Goal: Task Accomplishment & Management: Complete application form

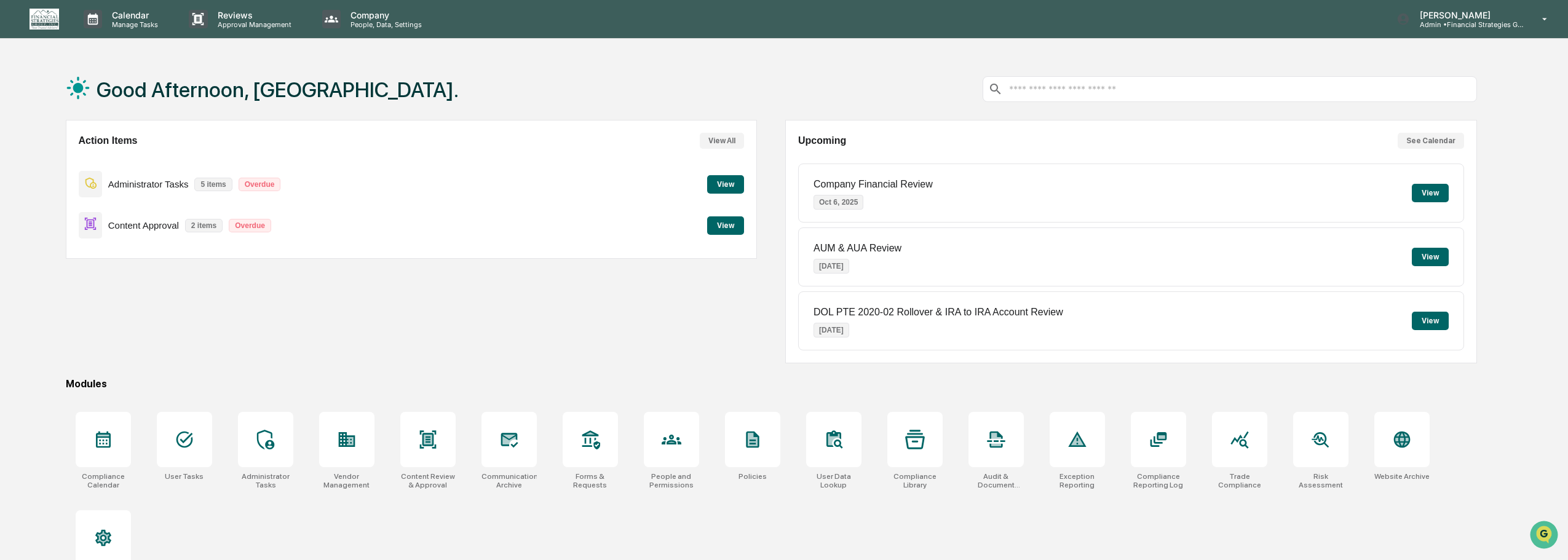
click at [718, 188] on button "View" at bounding box center [725, 184] width 37 height 18
click at [1520, 16] on p "[PERSON_NAME]" at bounding box center [1467, 15] width 114 height 11
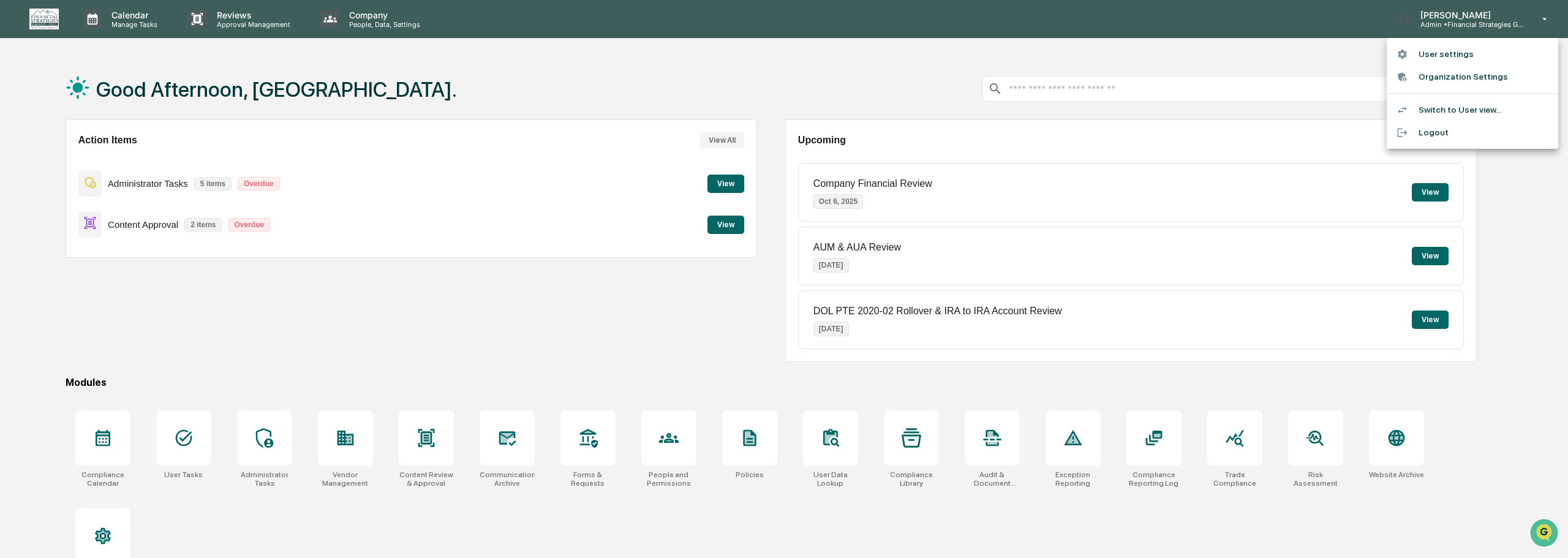
click at [1448, 112] on li "Switch to User view..." at bounding box center [1473, 110] width 171 height 23
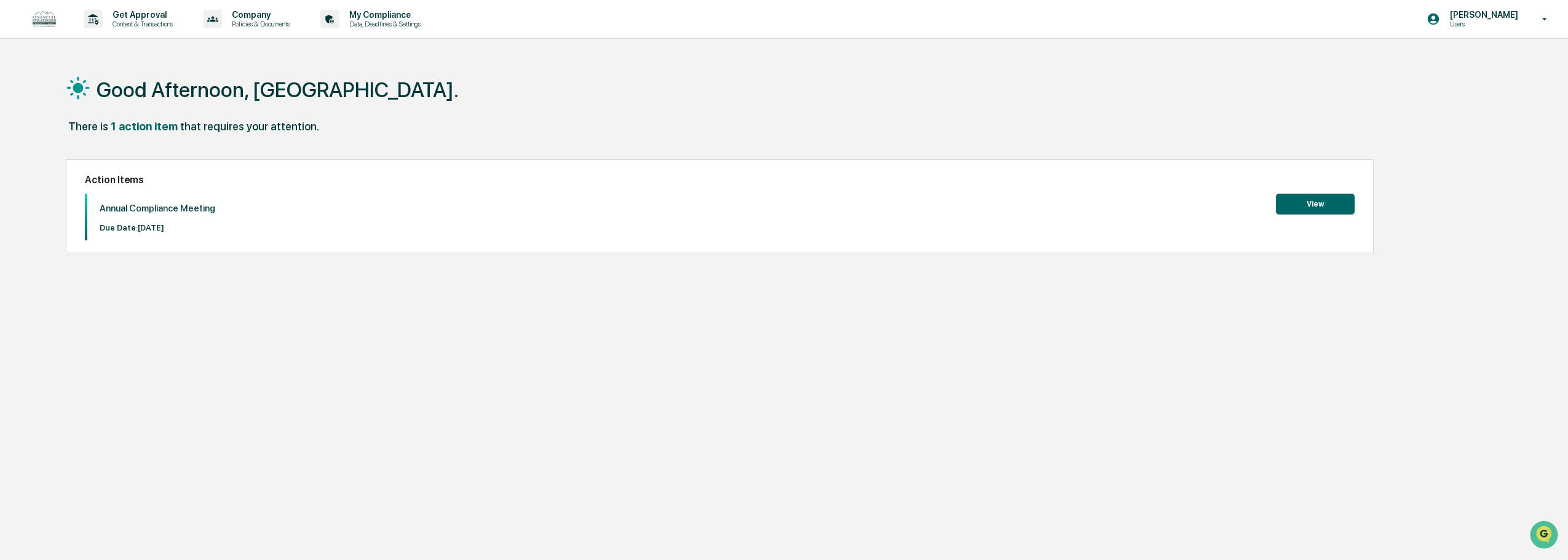
click at [1351, 197] on button "View" at bounding box center [1315, 204] width 79 height 21
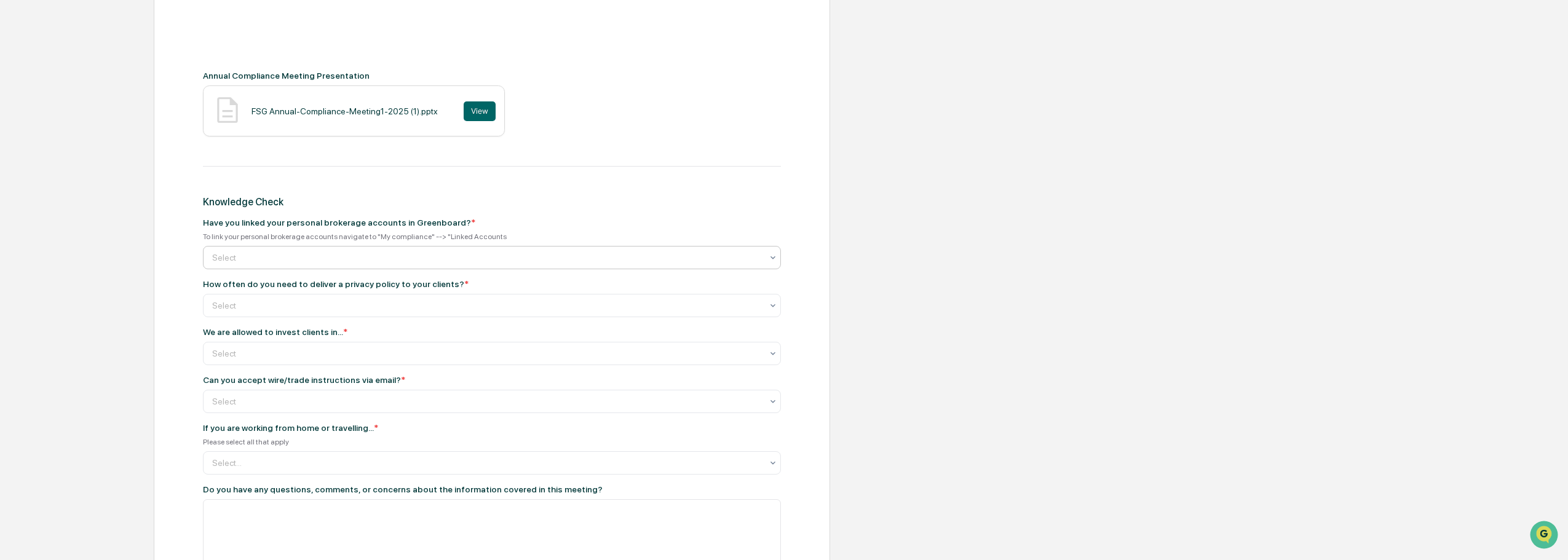
scroll to position [492, 0]
click at [347, 259] on div at bounding box center [487, 256] width 550 height 12
click at [334, 285] on div "Yes" at bounding box center [492, 286] width 577 height 25
click at [321, 301] on div at bounding box center [487, 304] width 550 height 12
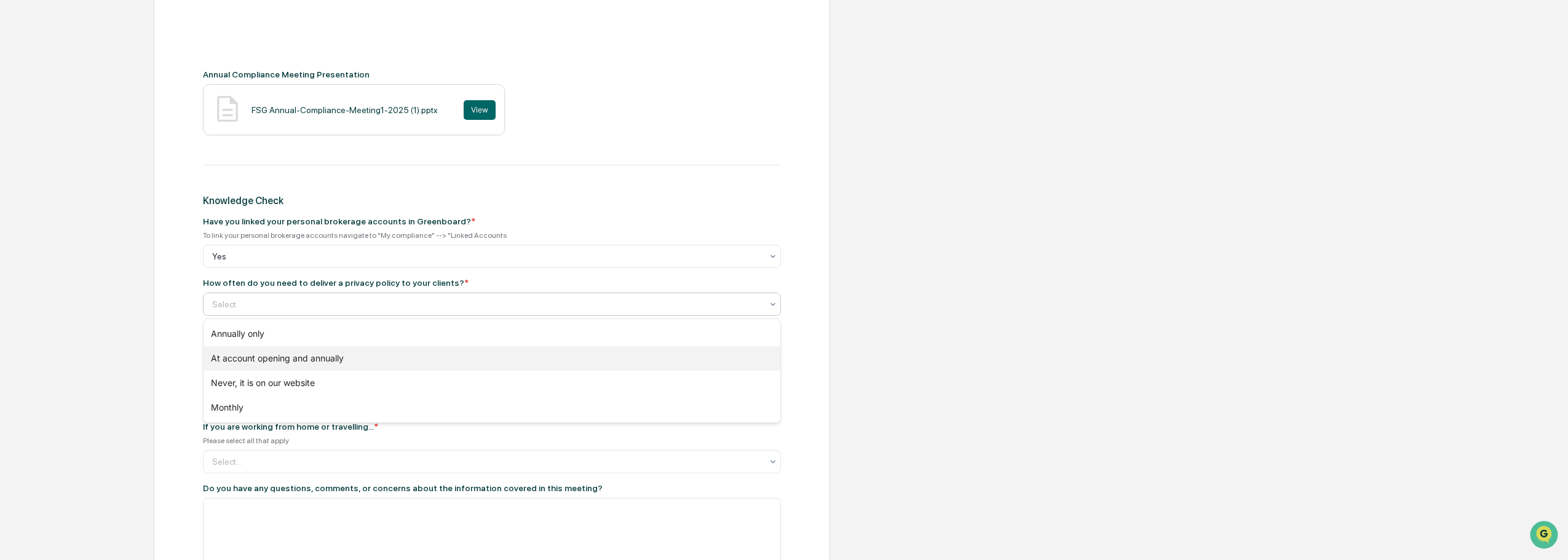
click at [320, 363] on div "At account opening and annually" at bounding box center [492, 358] width 577 height 25
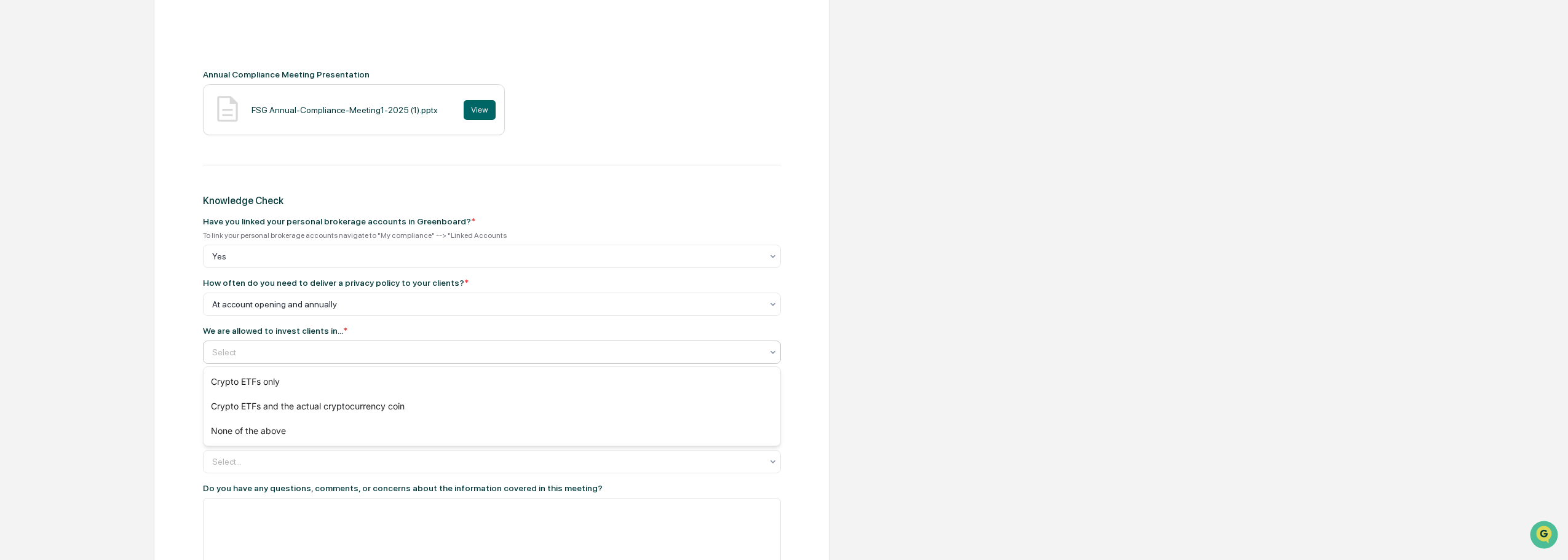
click at [244, 349] on div at bounding box center [487, 352] width 550 height 12
click at [248, 384] on div "Crypto ETFs only" at bounding box center [492, 381] width 577 height 25
click at [243, 397] on div at bounding box center [487, 401] width 550 height 12
click at [233, 455] on div "No" at bounding box center [492, 454] width 577 height 25
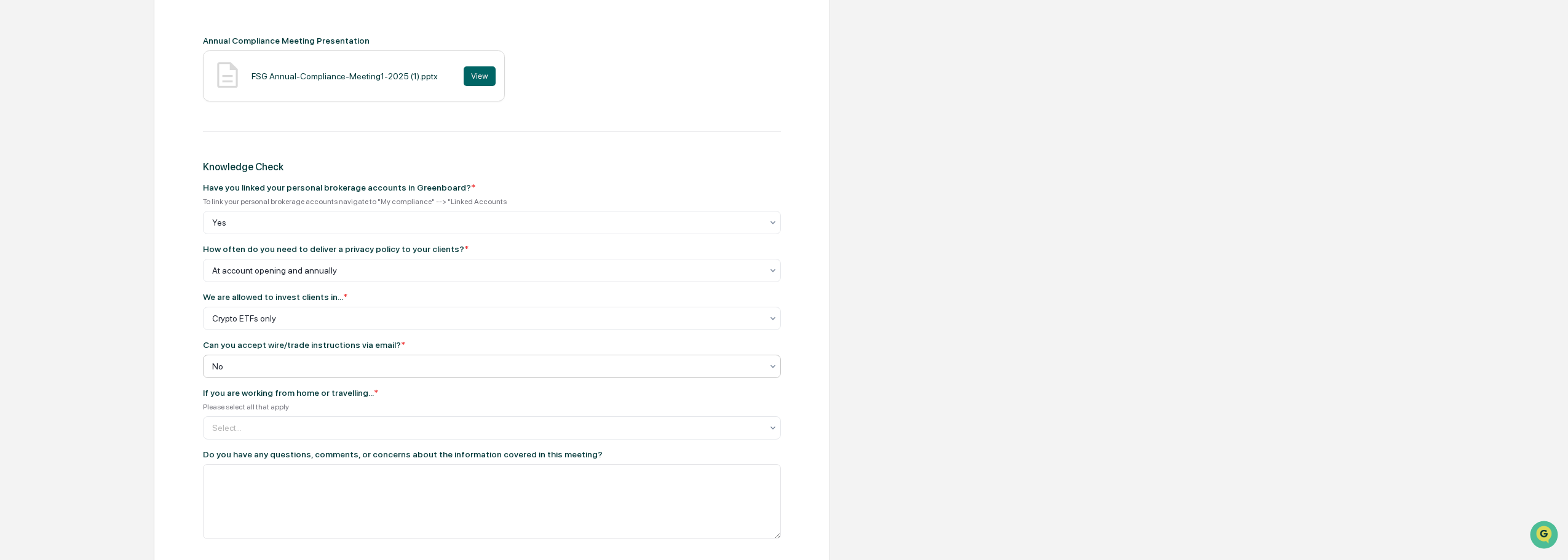
scroll to position [553, 0]
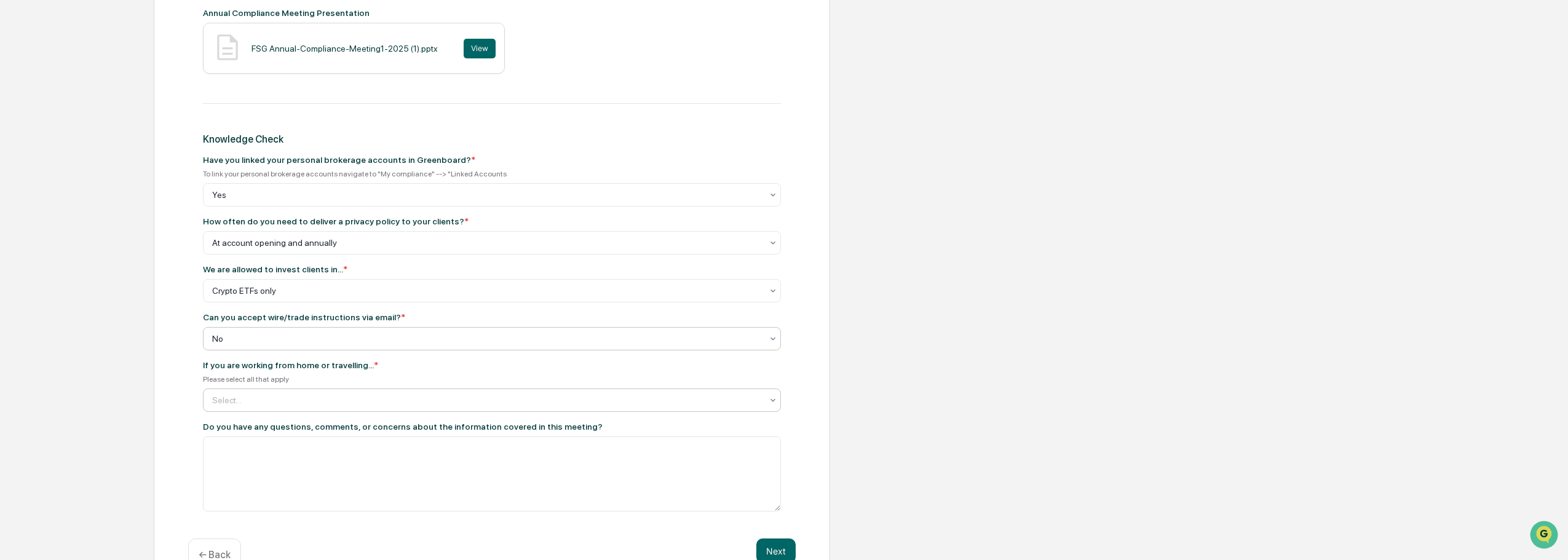
click at [231, 401] on div at bounding box center [487, 401] width 550 height 12
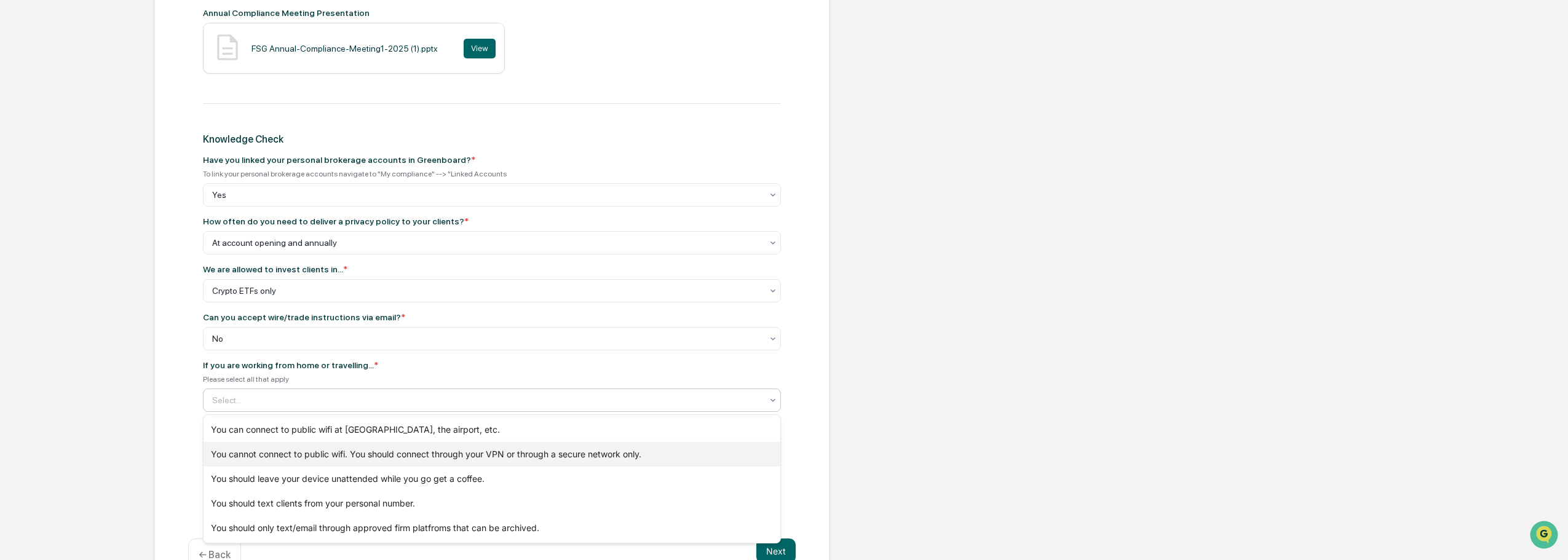
click at [239, 462] on div "You cannot connect to public wifi. You should connect through your VPN or throu…" at bounding box center [492, 454] width 577 height 25
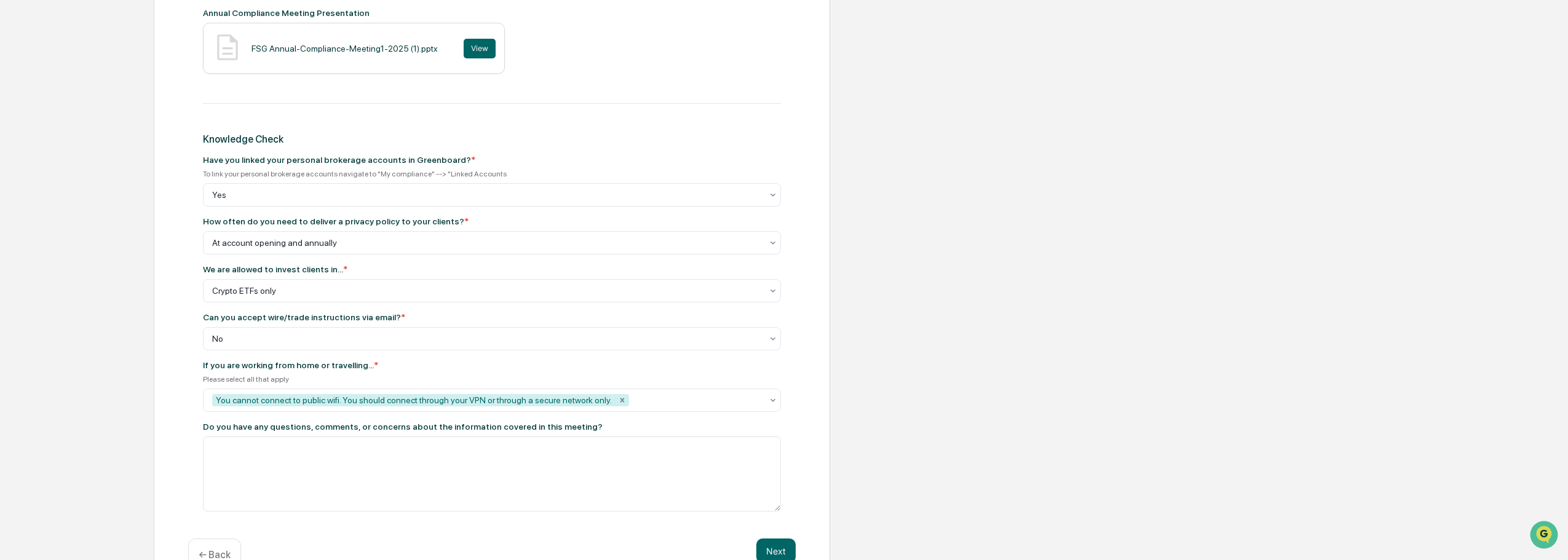
click at [152, 438] on div "Get Started Annual Compliance Meeting Review Review & Certification Annual Comp…" at bounding box center [784, 93] width 1556 height 999
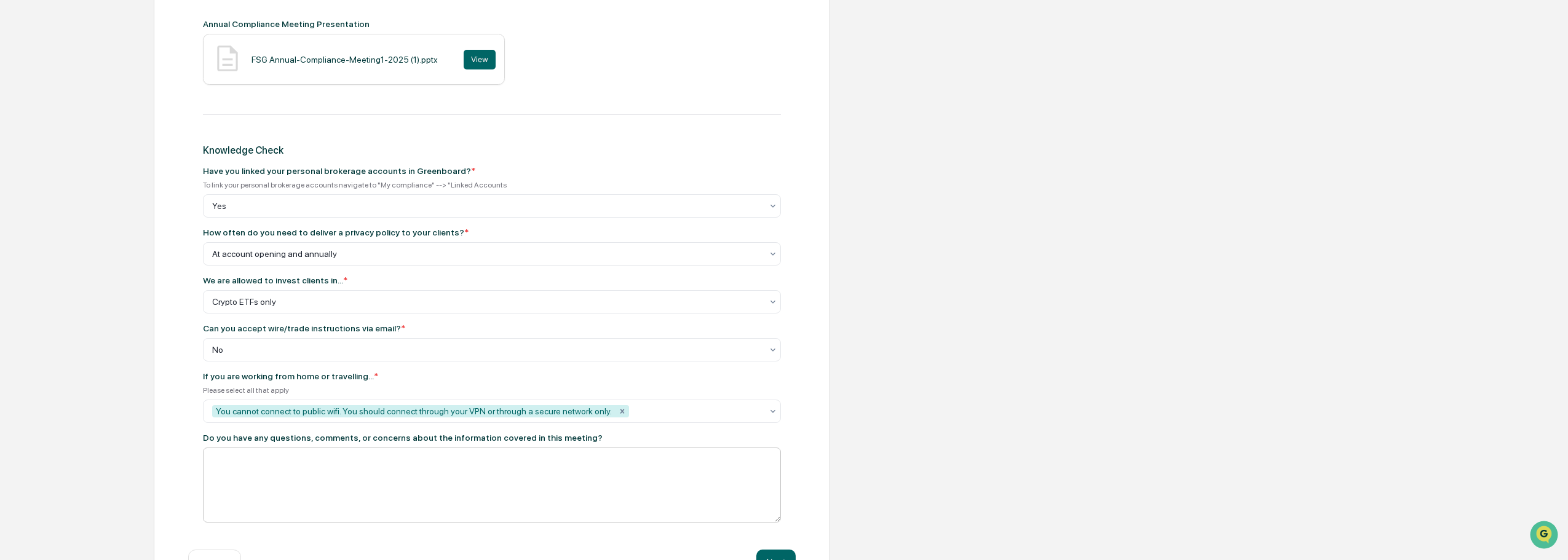
scroll to position [523, 0]
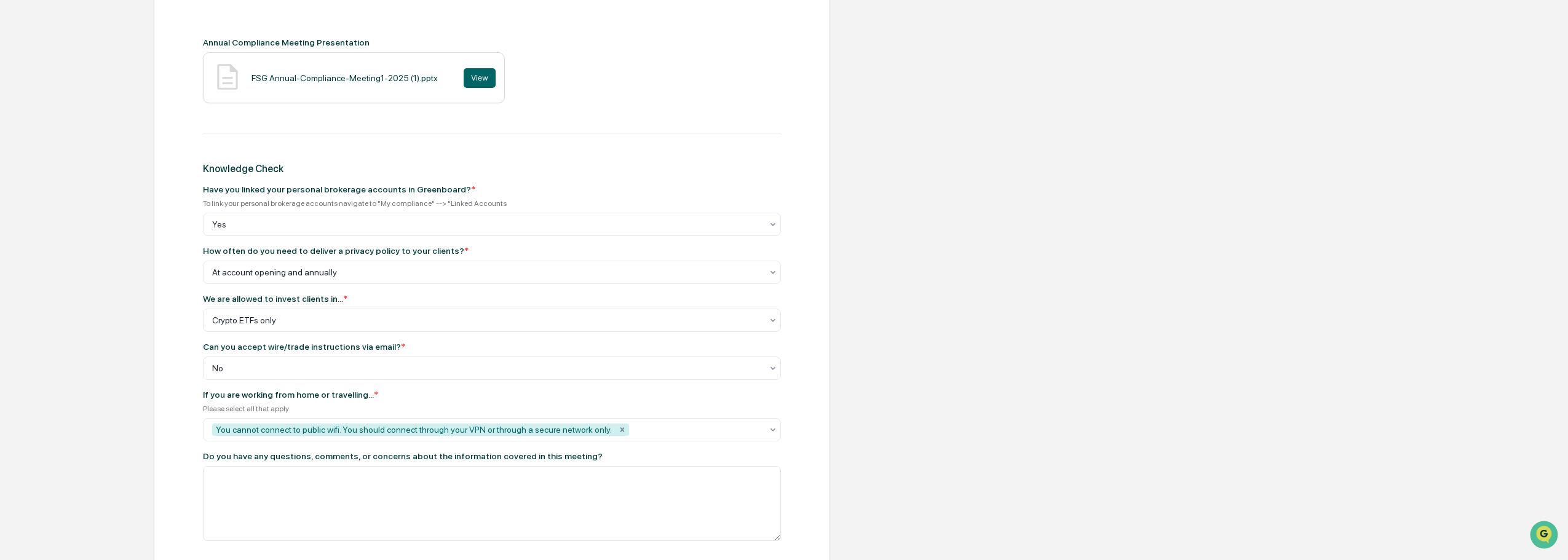
click at [693, 395] on div "If you are working from home or travelling... *" at bounding box center [491, 394] width 578 height 10
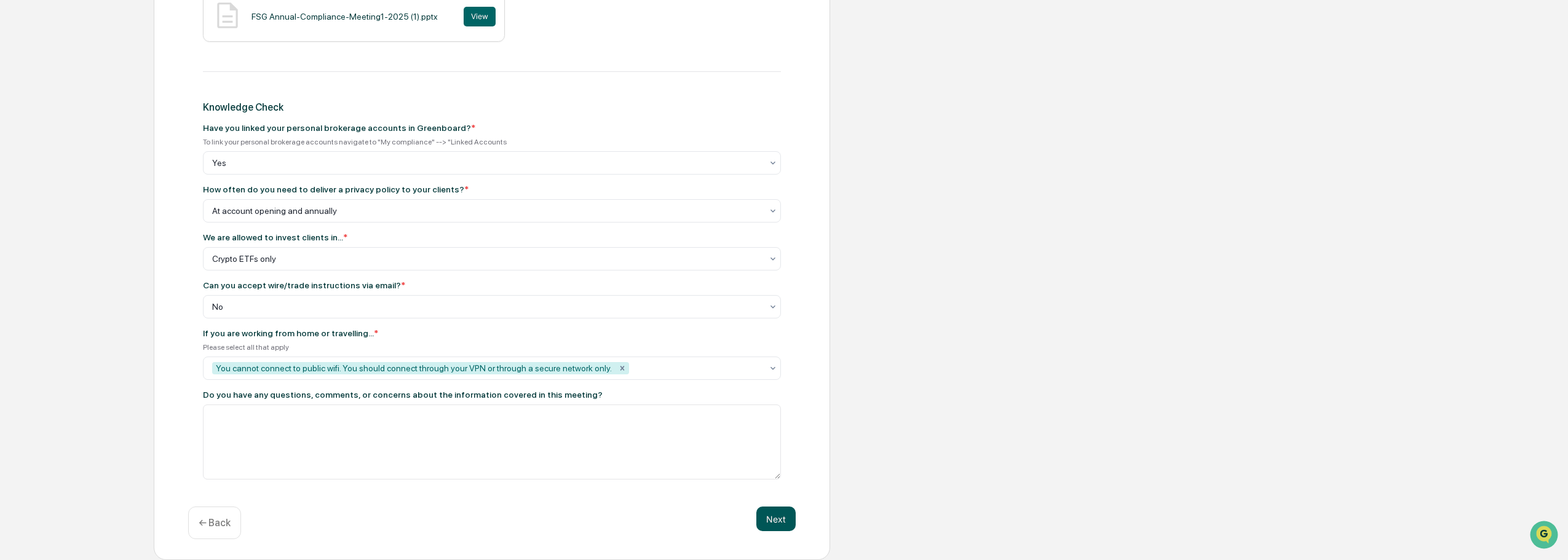
click at [779, 521] on button "Next" at bounding box center [776, 519] width 39 height 25
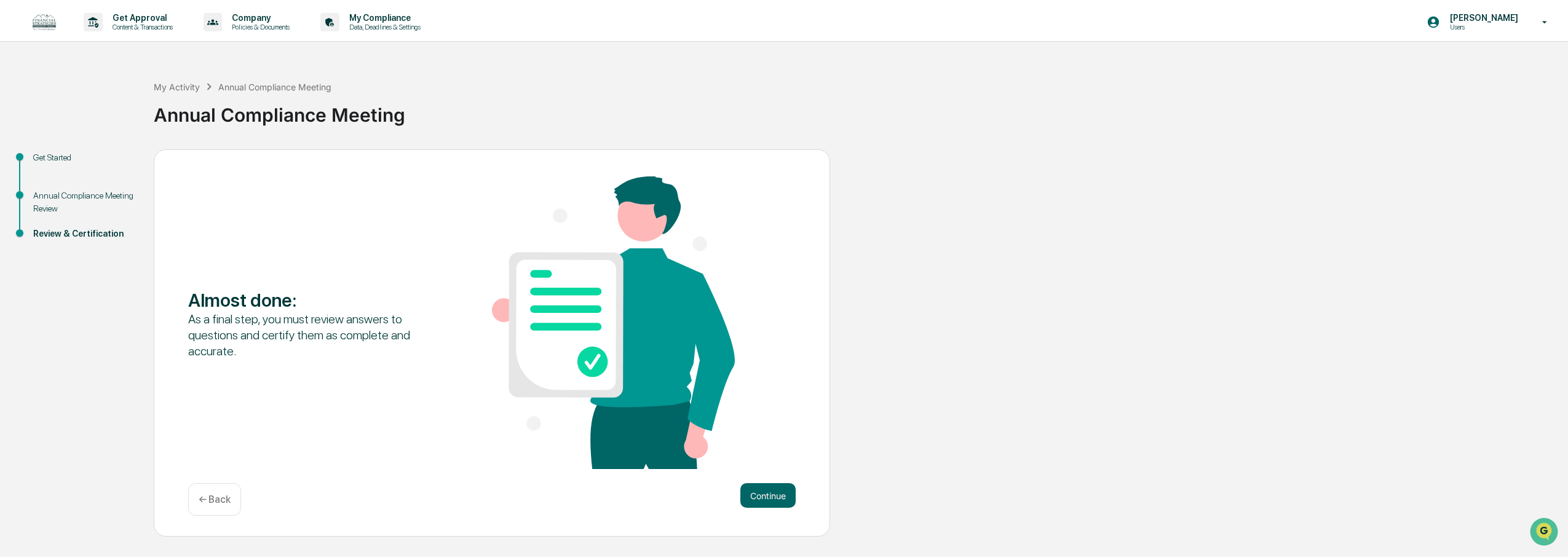
scroll to position [0, 0]
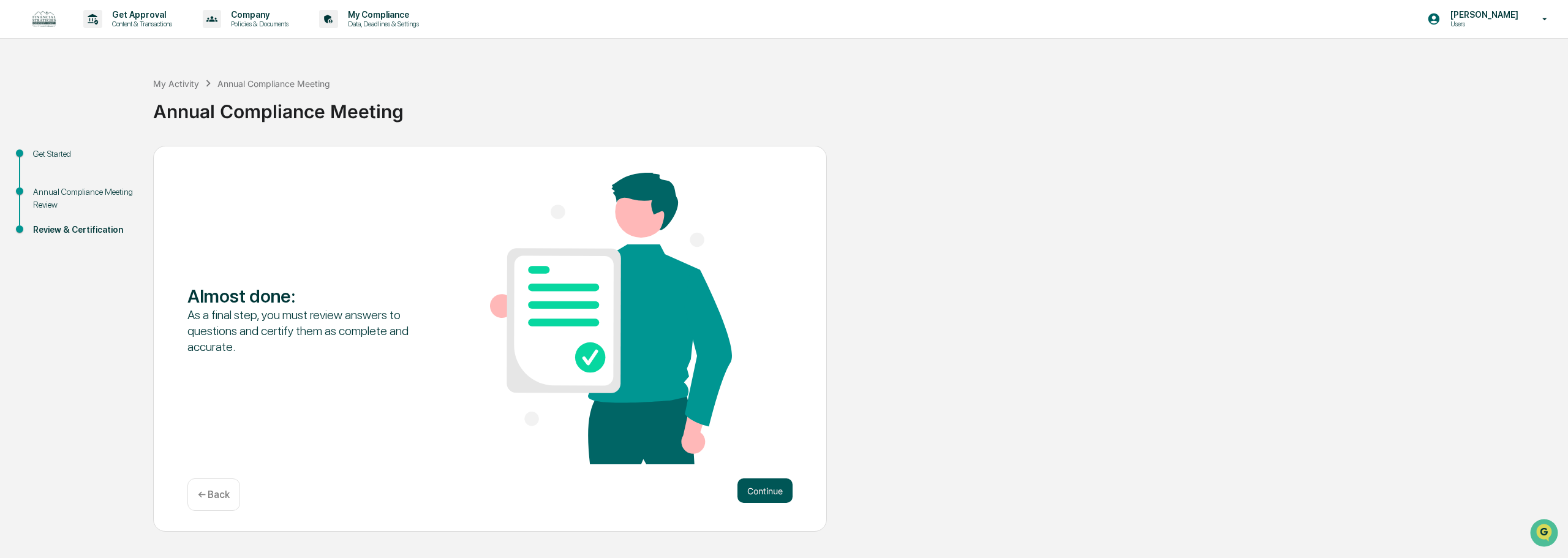
click at [750, 488] on button "Continue" at bounding box center [764, 491] width 55 height 24
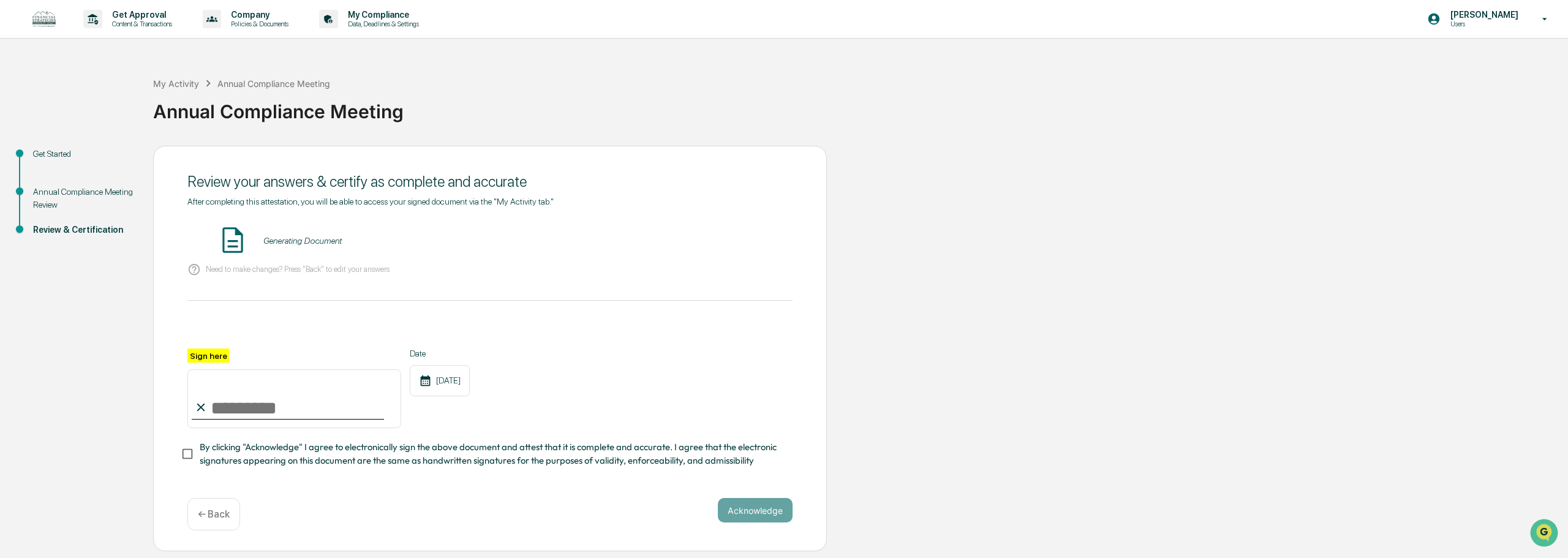
click at [252, 410] on input "Sign here" at bounding box center [294, 398] width 214 height 59
type input "**********"
click at [766, 522] on button "Acknowledge" at bounding box center [756, 510] width 75 height 24
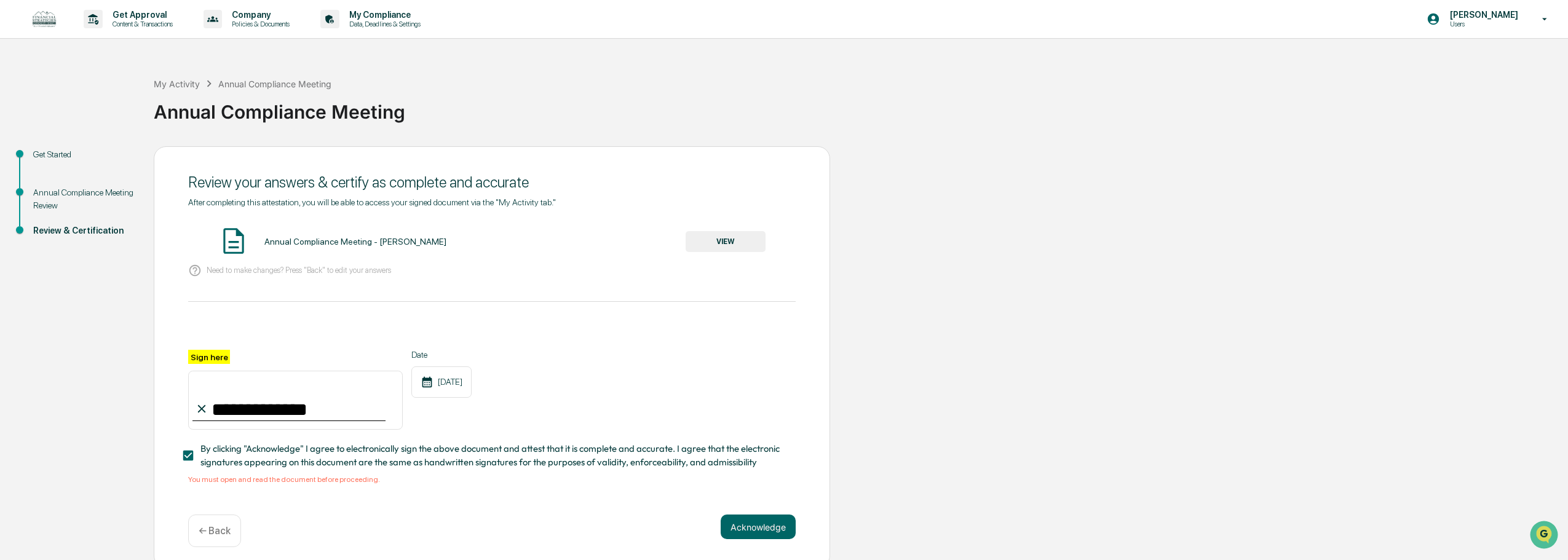
click at [324, 238] on div "Annual Compliance Meeting - [PERSON_NAME]" at bounding box center [356, 241] width 182 height 10
click at [455, 235] on div "Annual Compliance Meeting - [PERSON_NAME] VIEW" at bounding box center [492, 241] width 608 height 32
click at [730, 231] on button "VIEW" at bounding box center [725, 242] width 80 height 21
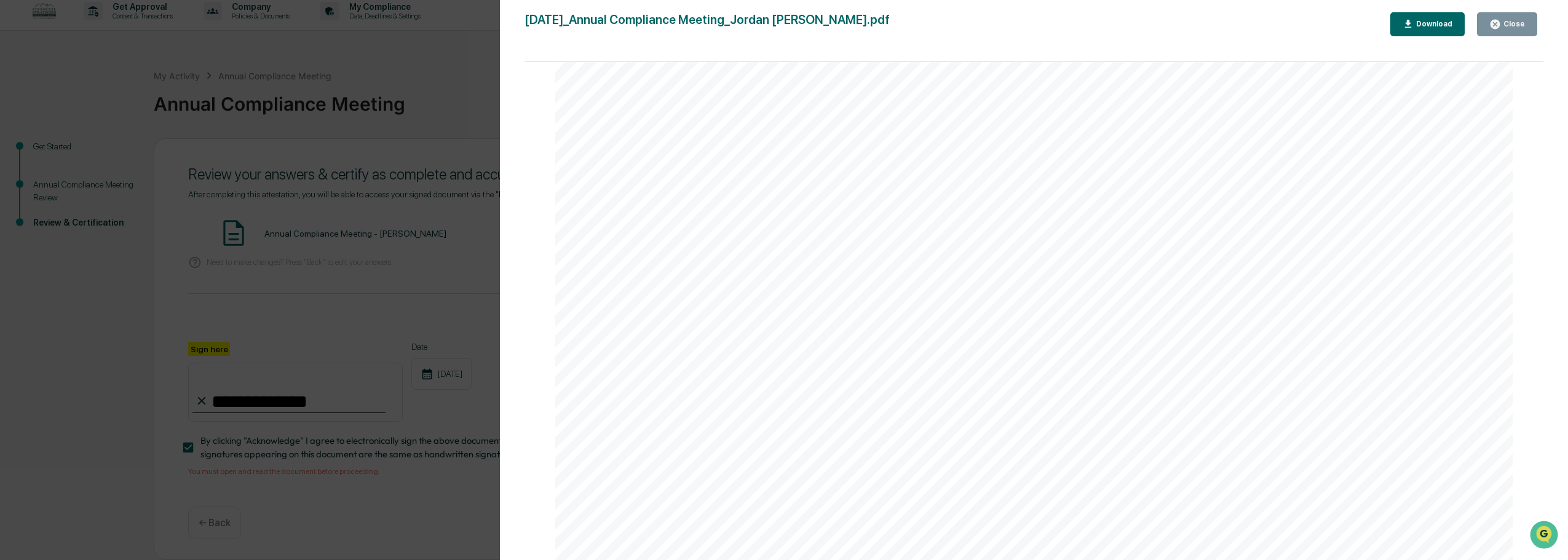
scroll to position [2031, 0]
click at [1486, 13] on button "Close" at bounding box center [1507, 24] width 61 height 24
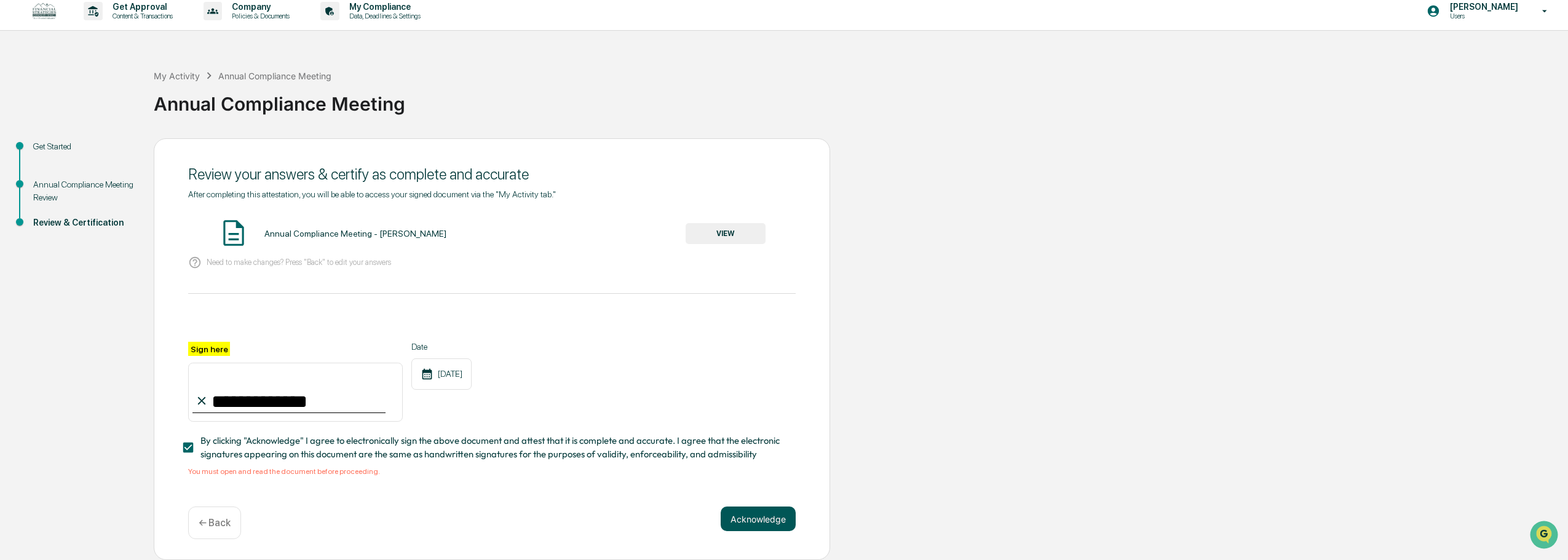
click at [752, 523] on button "Acknowledge" at bounding box center [759, 519] width 75 height 25
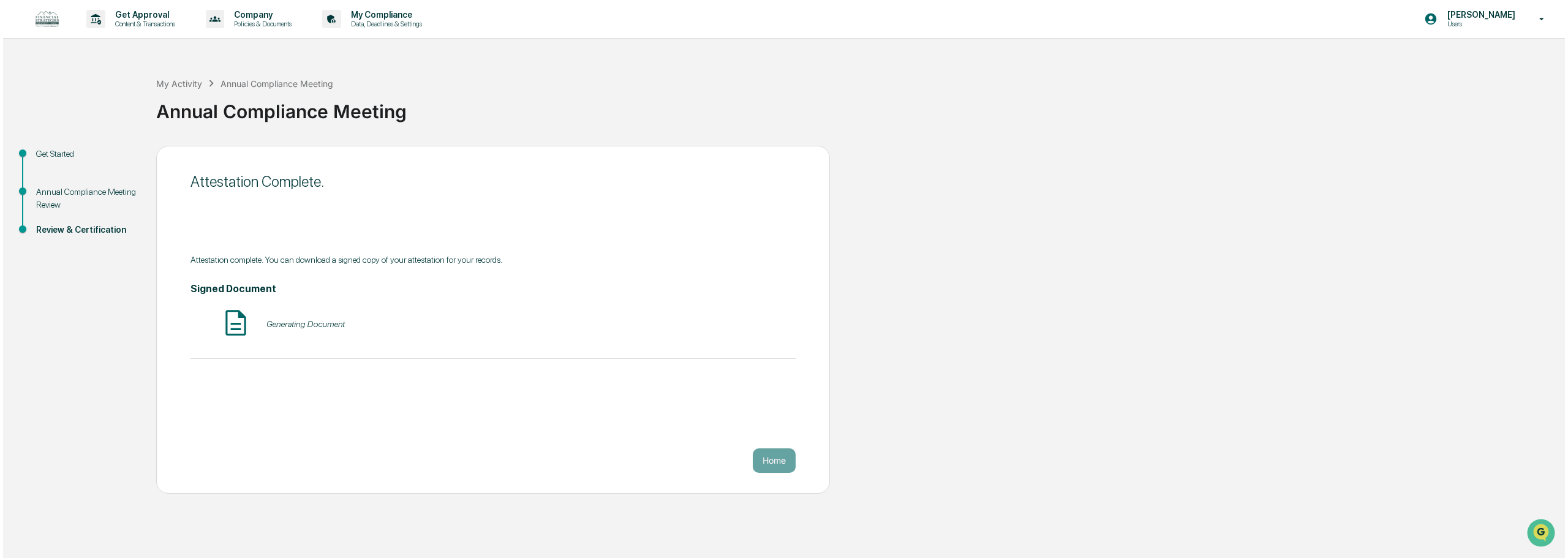
scroll to position [0, 0]
click at [727, 332] on button "VIEW" at bounding box center [722, 324] width 79 height 21
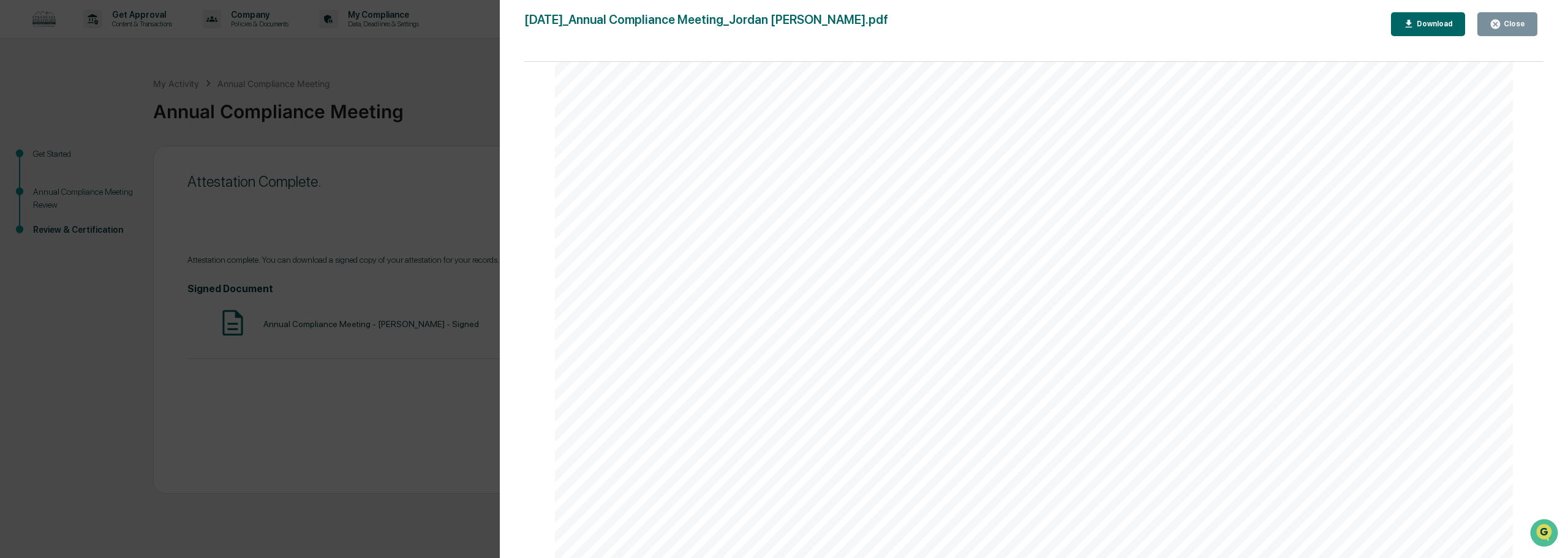
scroll to position [1776, 0]
click at [1511, 18] on div "Close" at bounding box center [1508, 24] width 36 height 11
